Goal: Find contact information: Find contact information

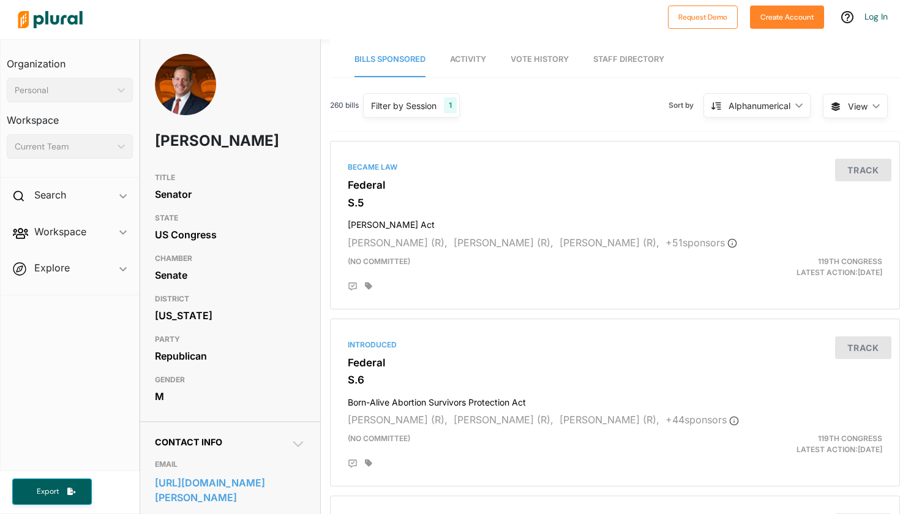
click at [611, 109] on div "260 bills Filter by Session 1 Filter by Session close Current Sessions US Congr…" at bounding box center [615, 110] width 570 height 42
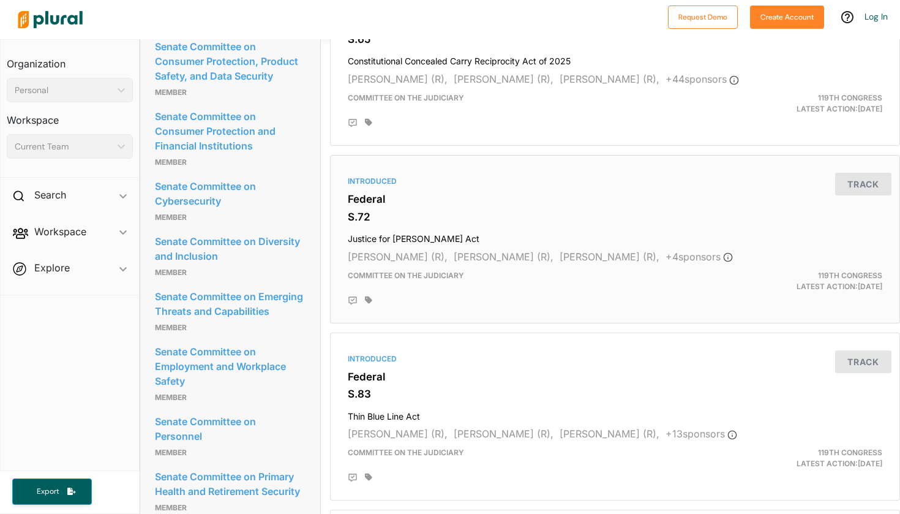
scroll to position [1217, 0]
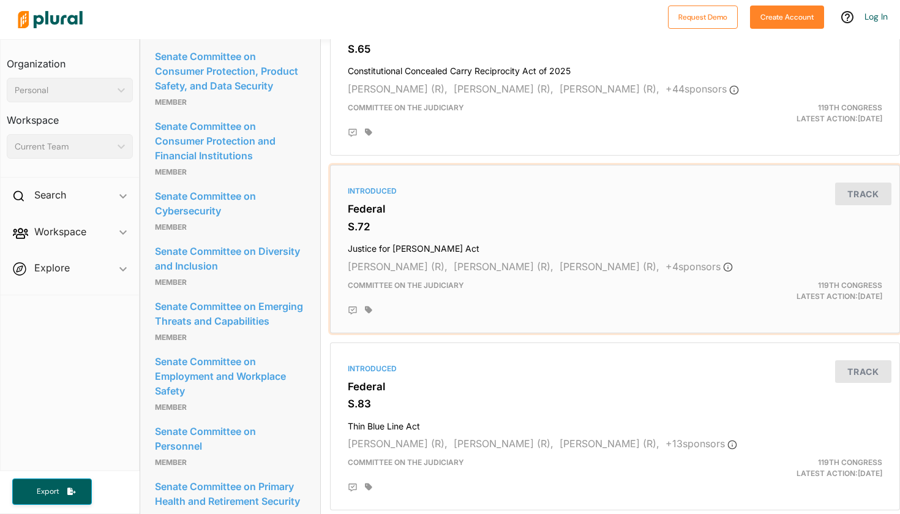
click at [670, 229] on div "Introduced Federal S.72 Justice for [PERSON_NAME] Act [PERSON_NAME] (R), [PERSO…" at bounding box center [615, 248] width 559 height 157
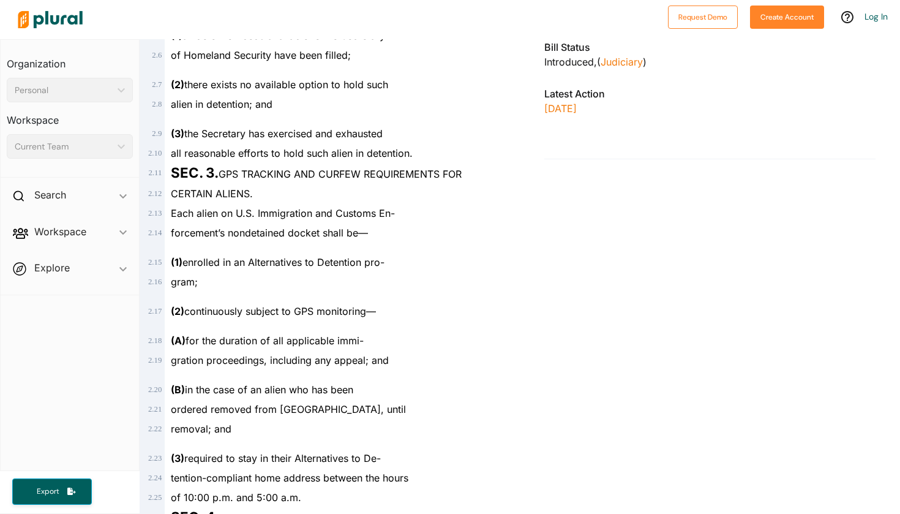
scroll to position [453, 0]
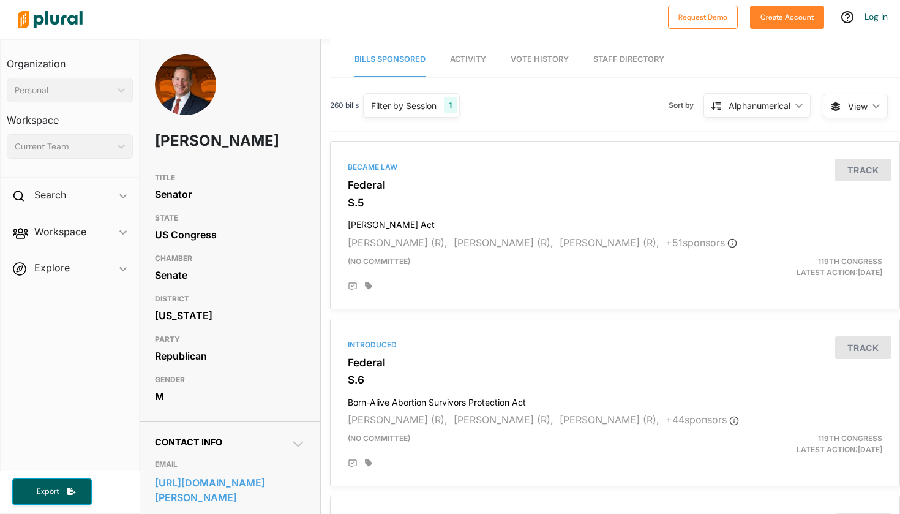
click at [236, 400] on div "M" at bounding box center [230, 396] width 150 height 18
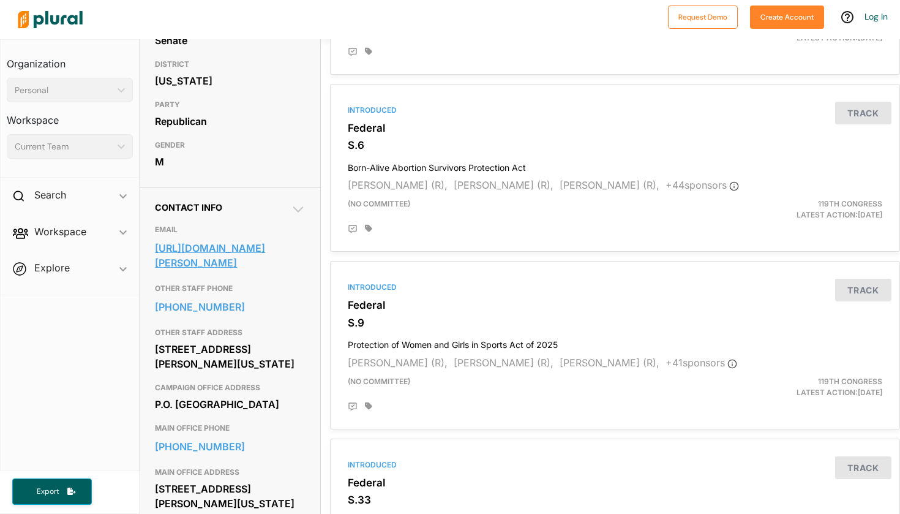
scroll to position [265, 0]
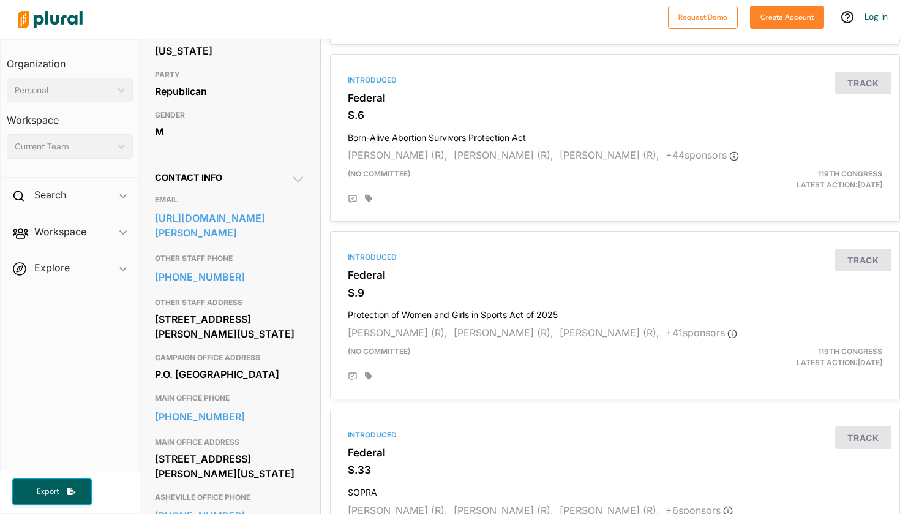
drag, startPoint x: 153, startPoint y: 311, endPoint x: 287, endPoint y: 356, distance: 141.5
copy div "[STREET_ADDRESS][PERSON_NAME][US_STATE]"
drag, startPoint x: 144, startPoint y: 443, endPoint x: 242, endPoint y: 441, distance: 98.0
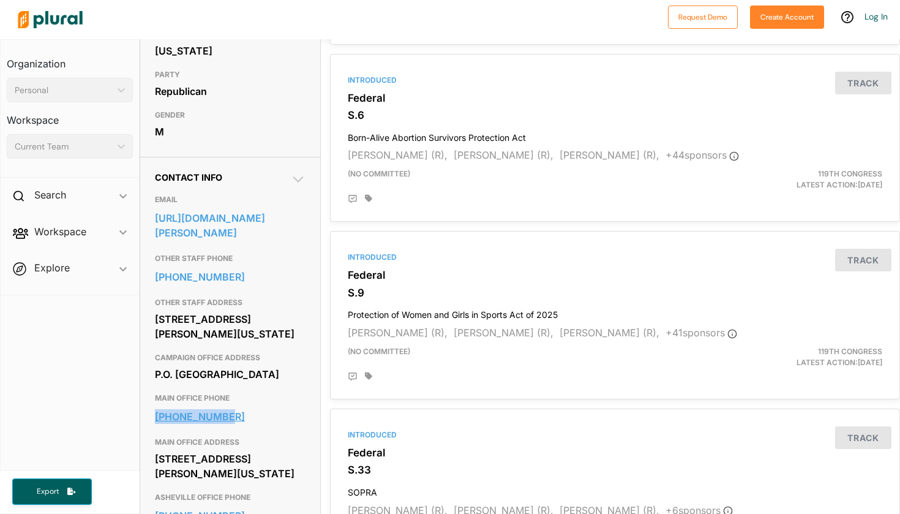
copy link "[PHONE_NUMBER]"
